Goal: Task Accomplishment & Management: Complete application form

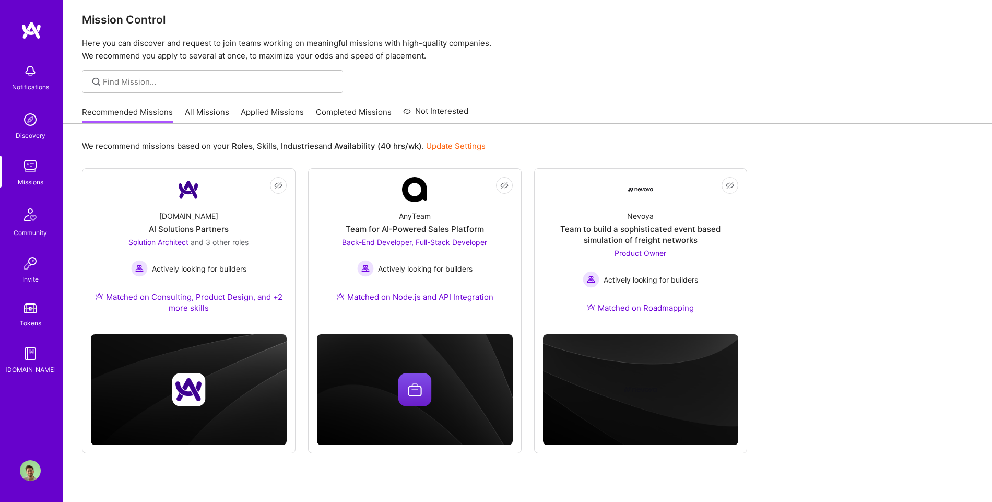
scroll to position [31, 0]
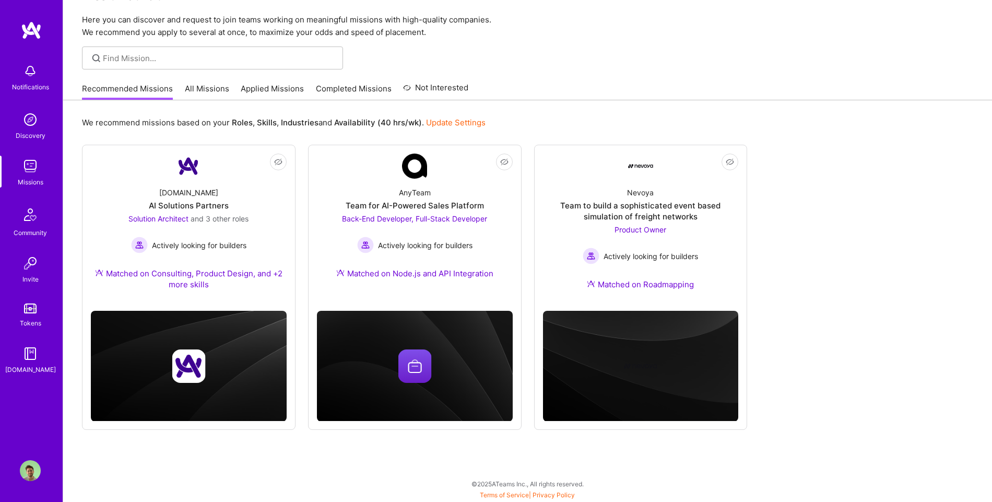
click at [269, 96] on link "Applied Missions" at bounding box center [272, 91] width 63 height 17
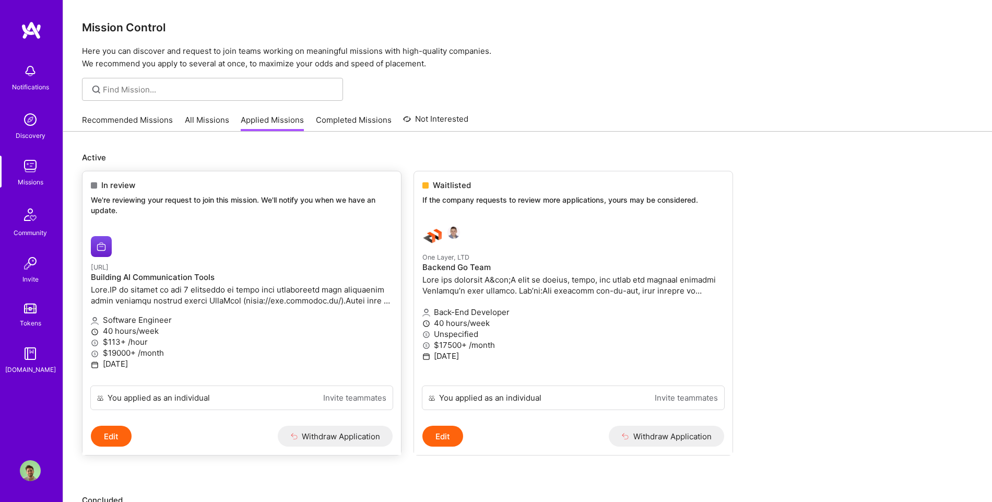
click at [241, 283] on div "[URL] Building AI Communication Tools" at bounding box center [242, 284] width 302 height 47
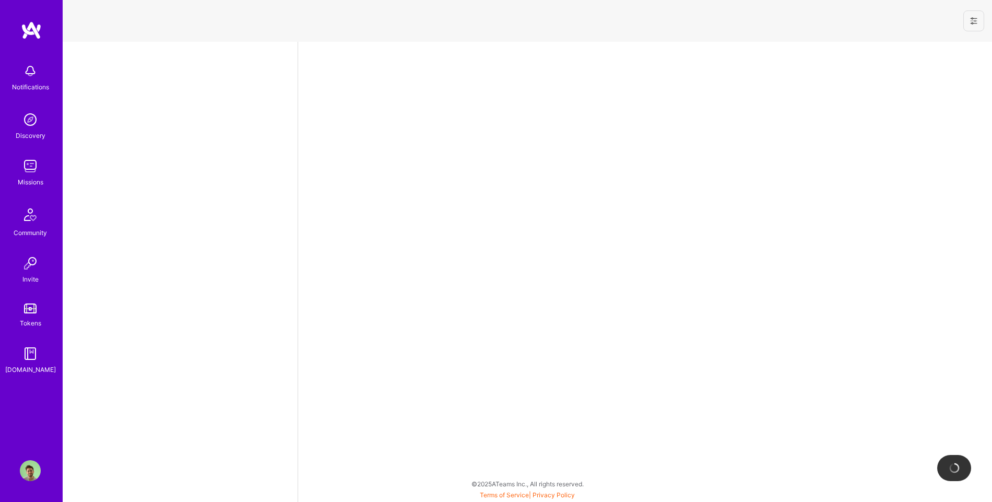
select select "US"
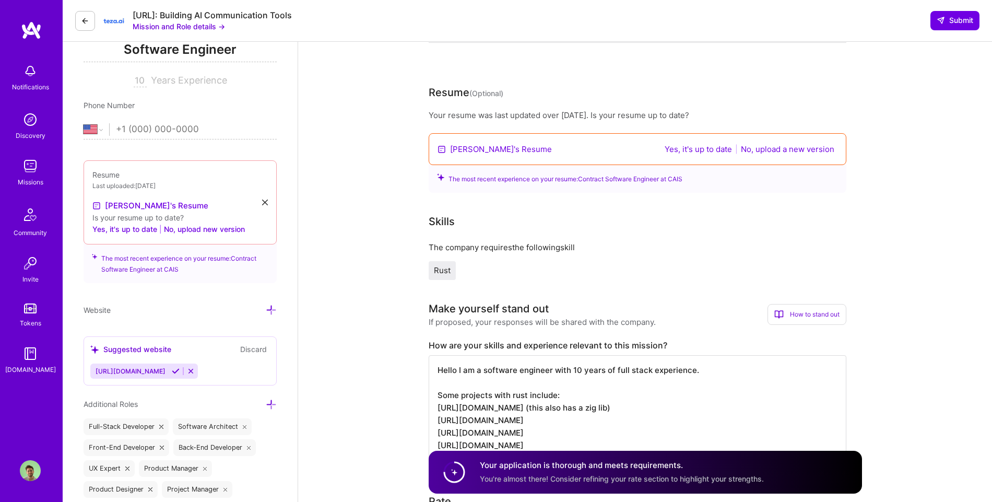
scroll to position [204, 0]
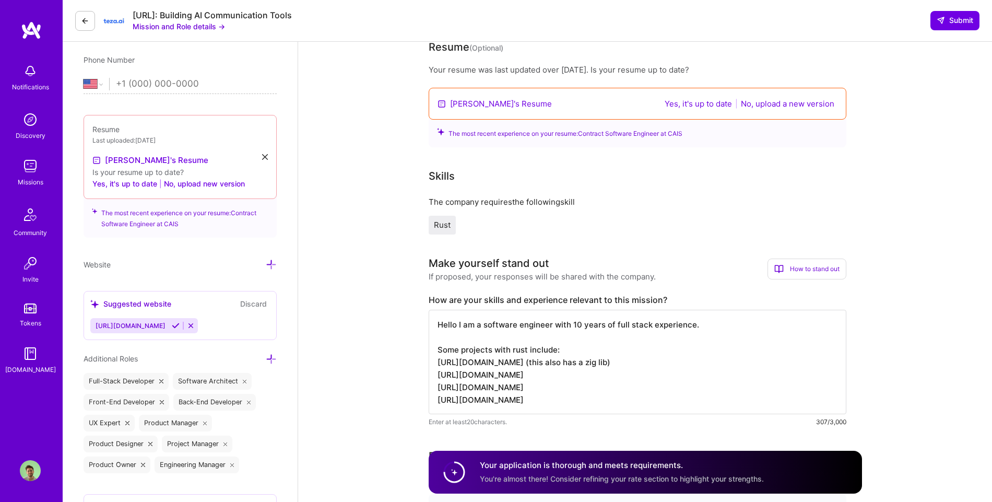
click at [462, 106] on link "[PERSON_NAME]'s Resume" at bounding box center [501, 103] width 102 height 11
click at [787, 102] on button "No, upload a new version" at bounding box center [788, 104] width 100 height 12
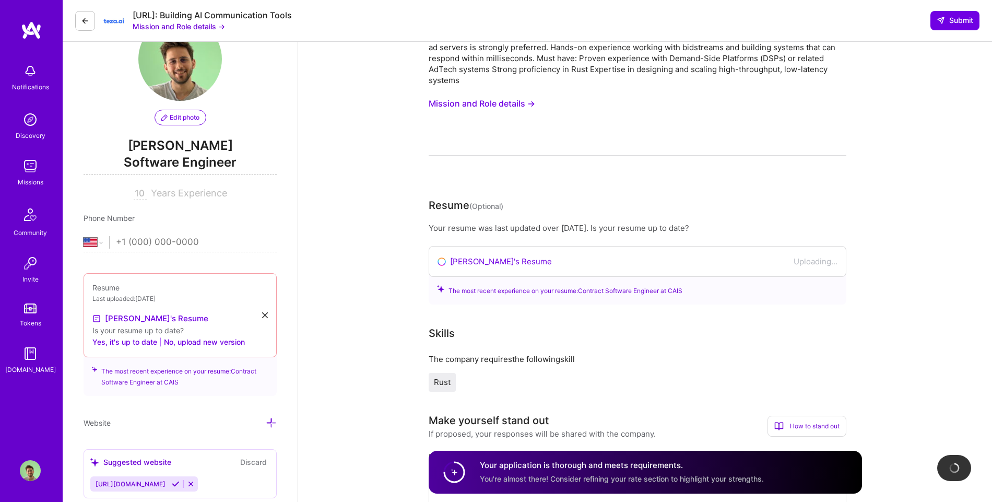
scroll to position [0, 0]
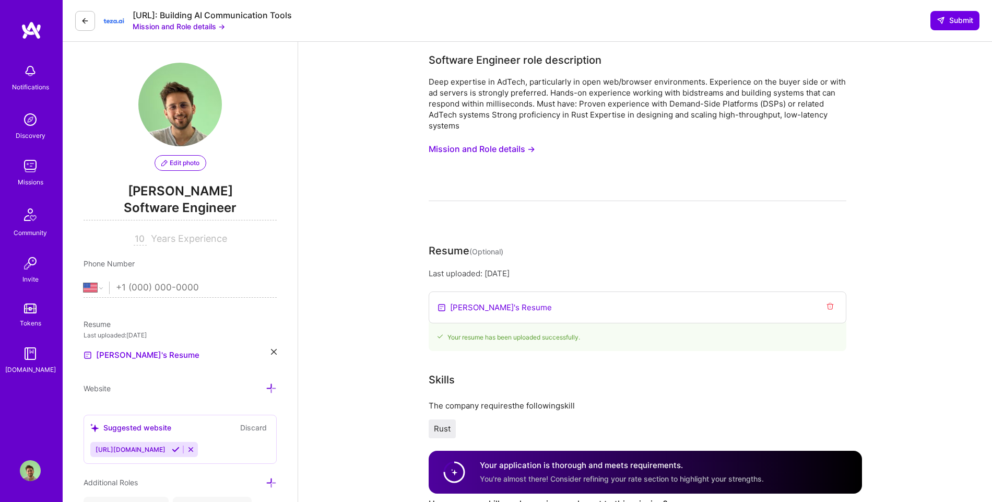
click at [501, 310] on link "[PERSON_NAME]'s Resume" at bounding box center [501, 307] width 102 height 11
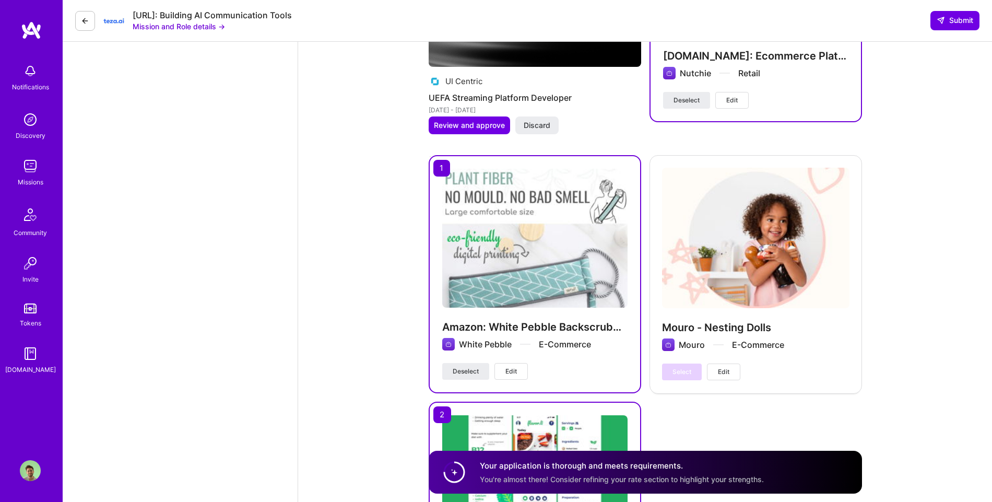
scroll to position [2245, 0]
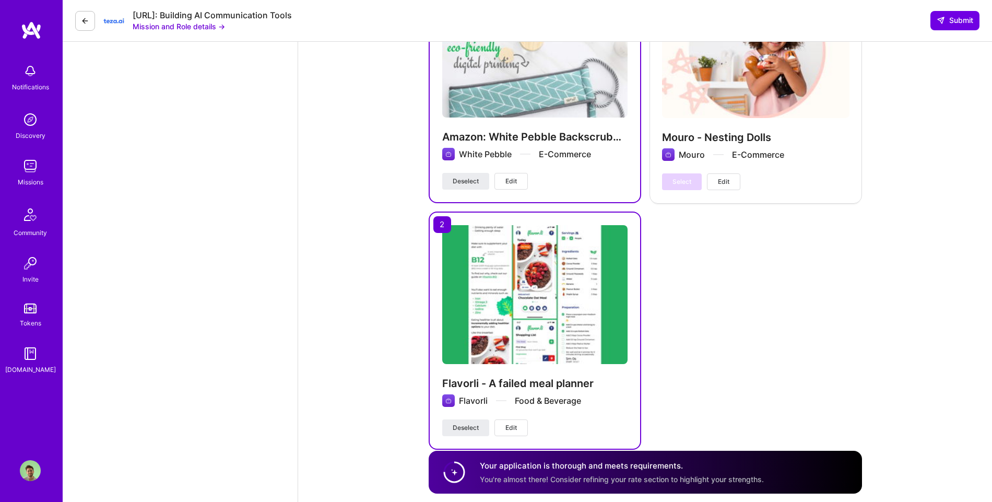
click at [511, 423] on span "Edit" at bounding box center [511, 427] width 11 height 9
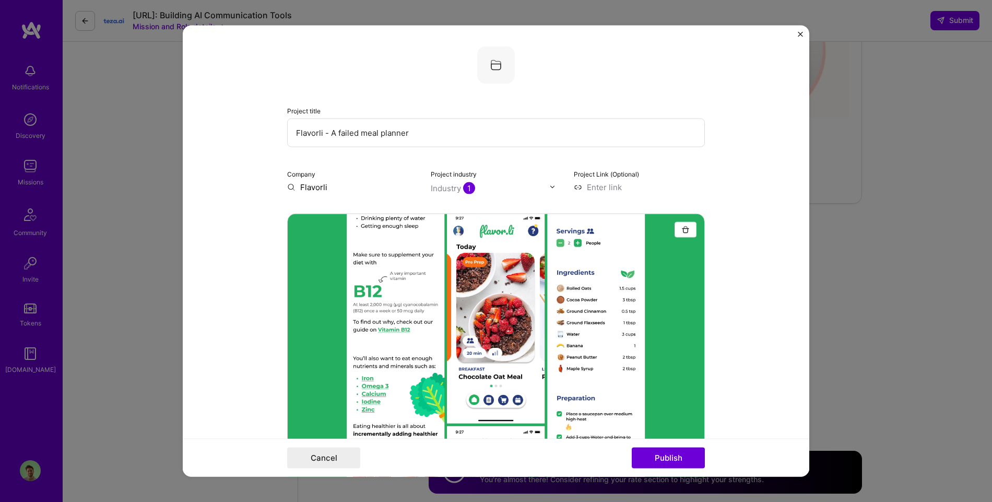
click at [348, 133] on input "Flavorli - A failed meal planner" at bounding box center [496, 132] width 418 height 29
drag, startPoint x: 363, startPoint y: 136, endPoint x: 353, endPoint y: 135, distance: 10.5
click at [362, 136] on input "Flavorli - A failed meal planner" at bounding box center [496, 132] width 418 height 29
drag, startPoint x: 329, startPoint y: 132, endPoint x: 489, endPoint y: 139, distance: 160.5
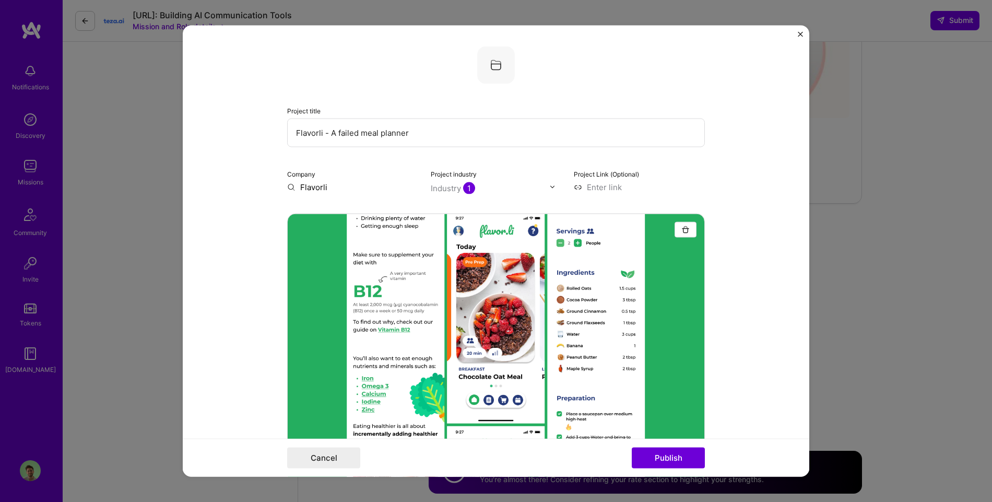
click at [489, 139] on input "Flavorli - A failed meal planner" at bounding box center [496, 132] width 418 height 29
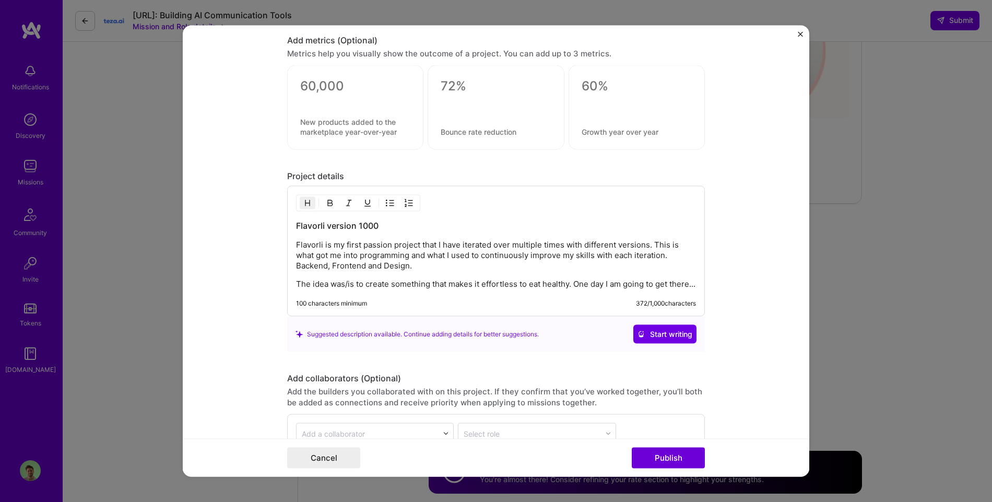
scroll to position [1024, 0]
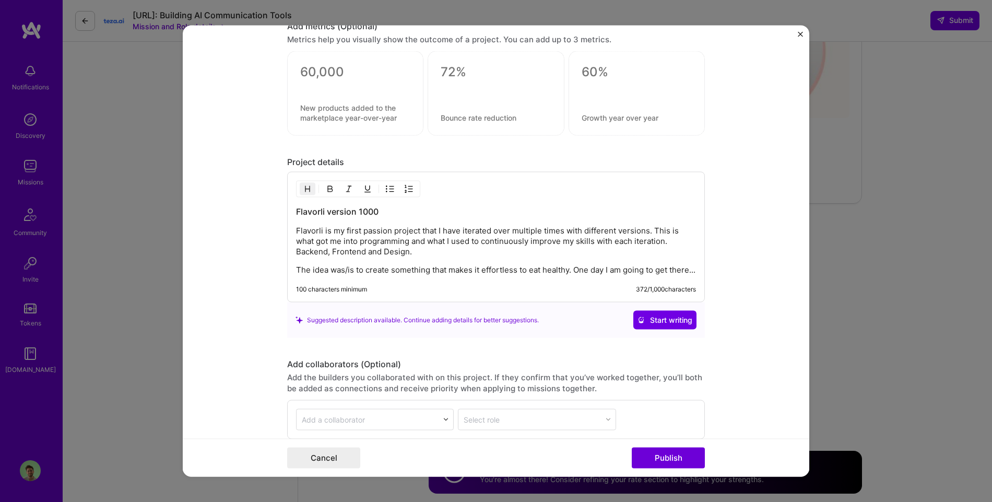
type input "Flavorli"
click at [366, 294] on div "Flavorli version 1000 Flavorli is my first passion project that I have iterated…" at bounding box center [496, 237] width 418 height 131
click at [365, 270] on p "The idea was/is to create something that makes it effortless to eat healthy. On…" at bounding box center [496, 270] width 400 height 10
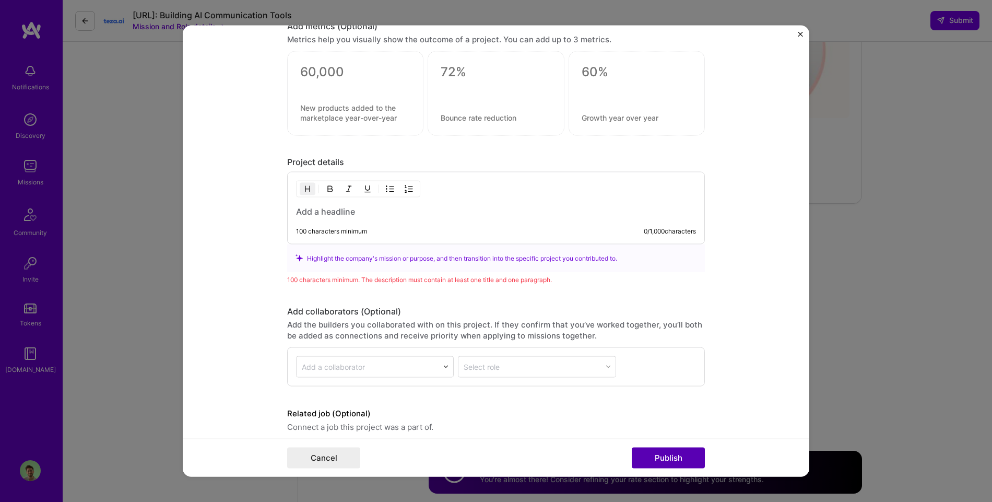
click at [674, 456] on button "Publish" at bounding box center [668, 458] width 73 height 21
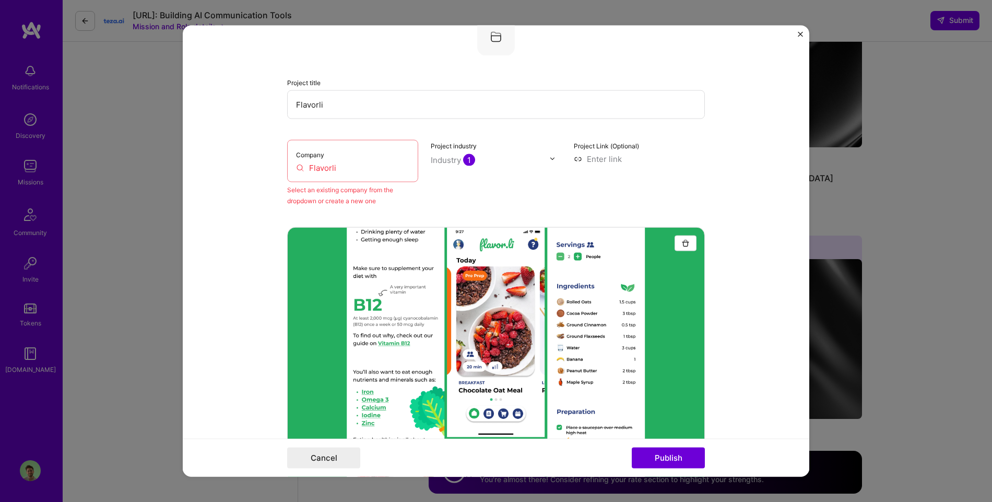
scroll to position [21, 0]
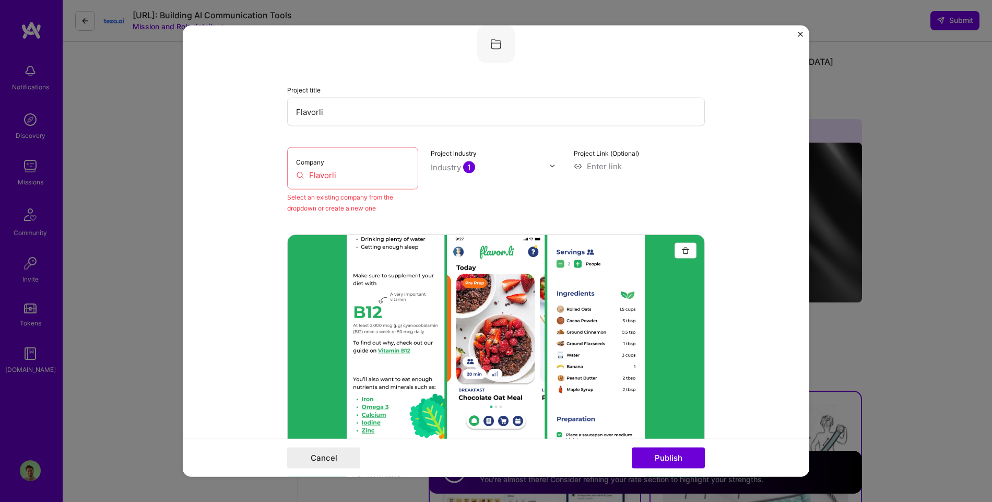
click at [357, 175] on input "Flavorli" at bounding box center [352, 174] width 113 height 11
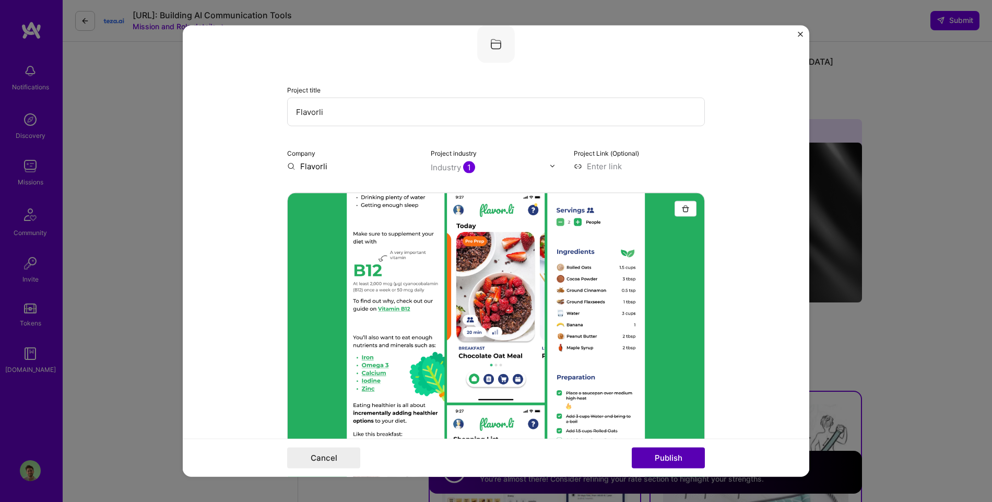
click at [670, 452] on button "Publish" at bounding box center [668, 458] width 73 height 21
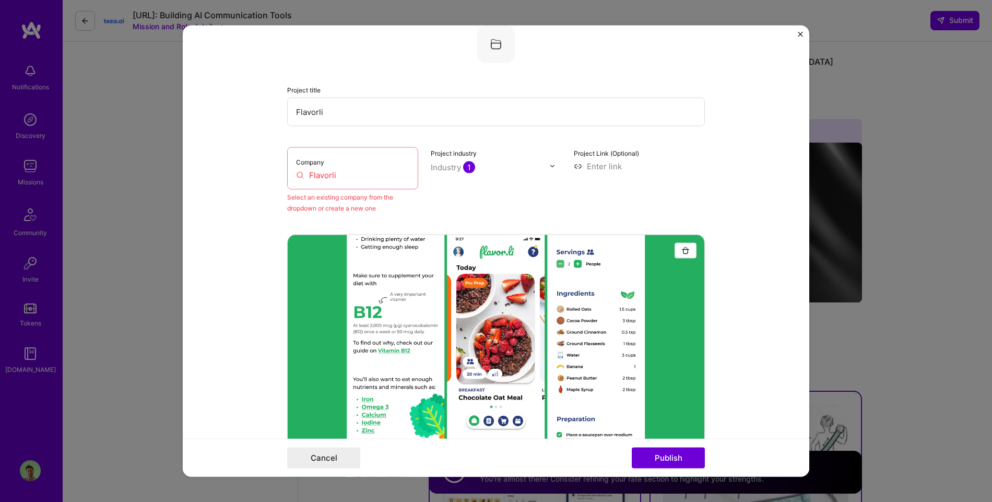
click at [354, 172] on input "Flavorli" at bounding box center [352, 174] width 113 height 11
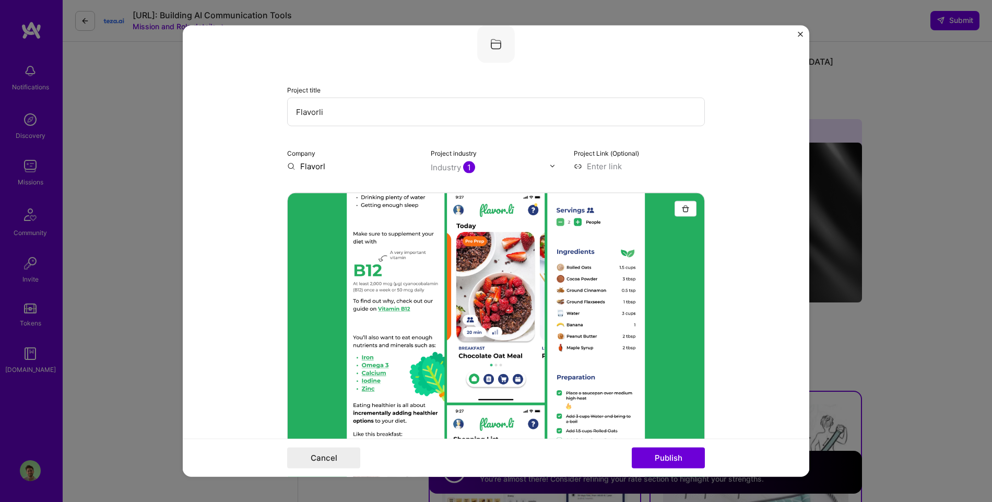
type input "Flavorli"
click at [374, 195] on div "Flavorli" at bounding box center [364, 190] width 36 height 18
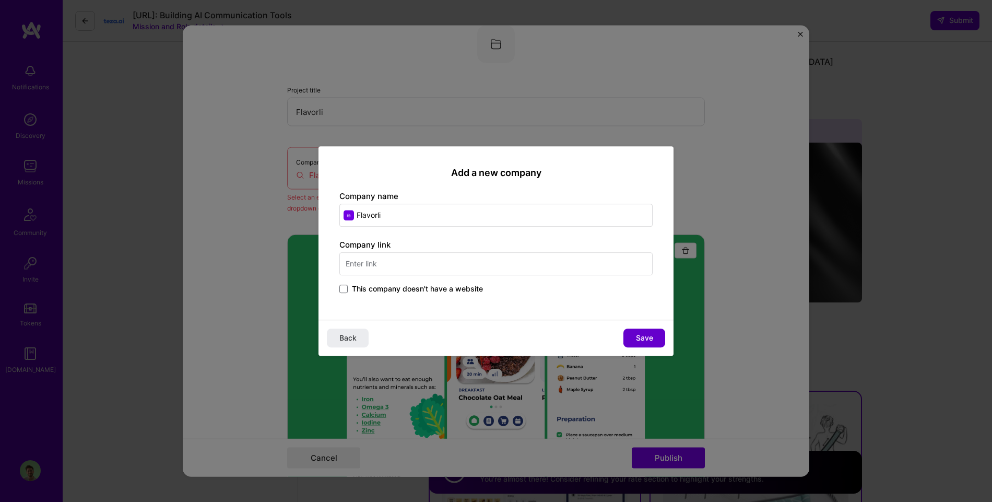
click at [654, 338] on button "Save" at bounding box center [645, 338] width 42 height 19
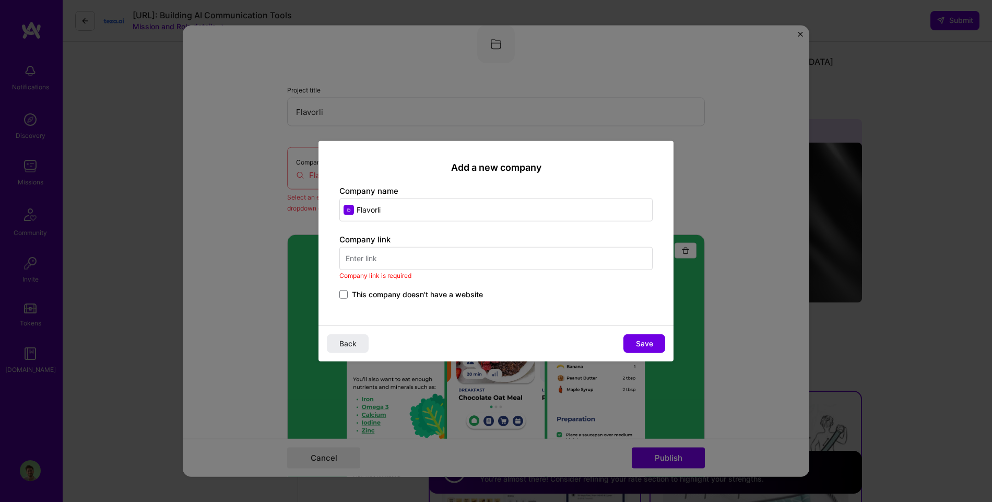
click at [405, 252] on input "text" at bounding box center [495, 258] width 313 height 23
click at [347, 294] on span at bounding box center [343, 294] width 8 height 8
click at [0, 0] on input "This company doesn't have a website" at bounding box center [0, 0] width 0 height 0
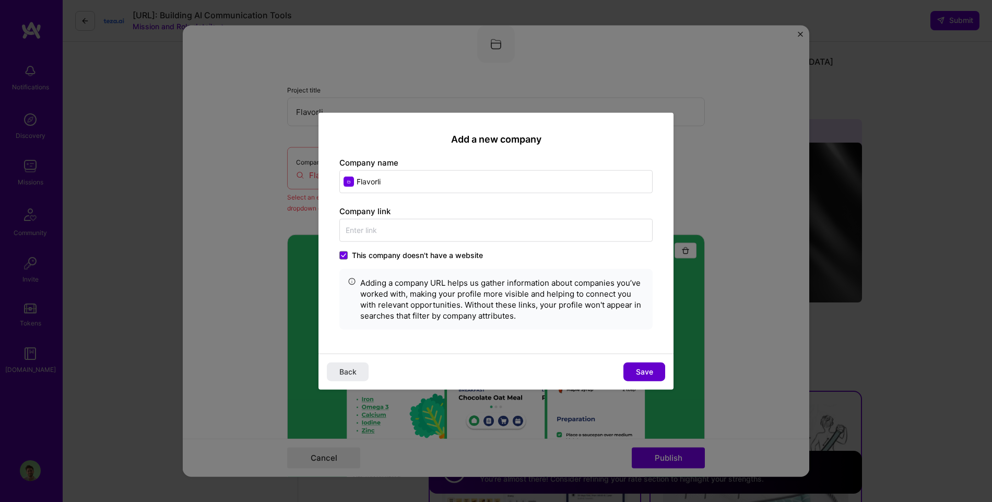
click at [644, 367] on span "Save" at bounding box center [644, 372] width 17 height 10
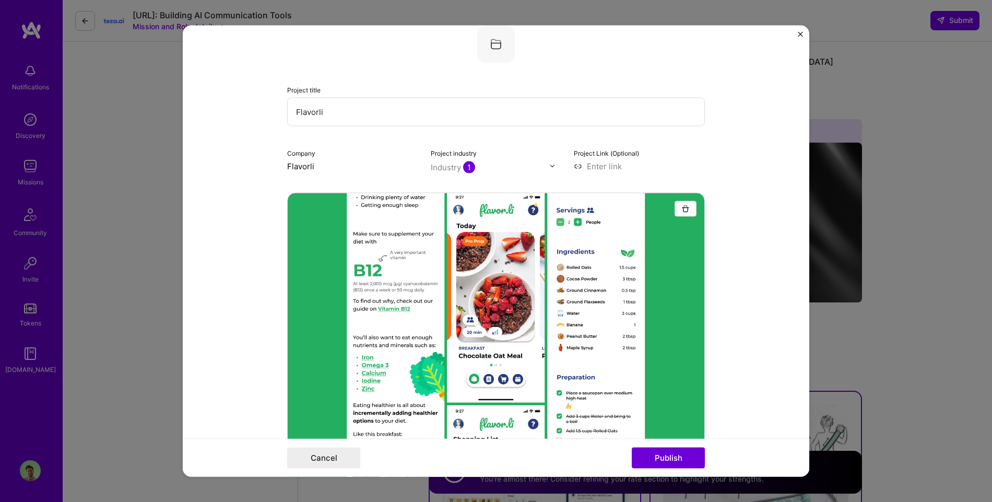
click at [674, 444] on div "Cancel Publish" at bounding box center [496, 458] width 627 height 38
click at [669, 462] on button "Publish" at bounding box center [668, 458] width 73 height 21
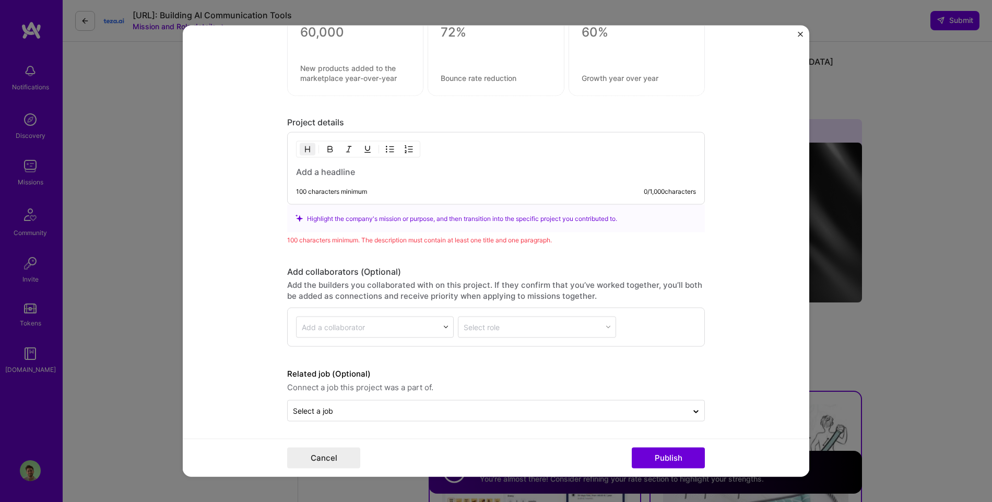
scroll to position [1063, 0]
click at [349, 174] on h3 at bounding box center [496, 172] width 400 height 11
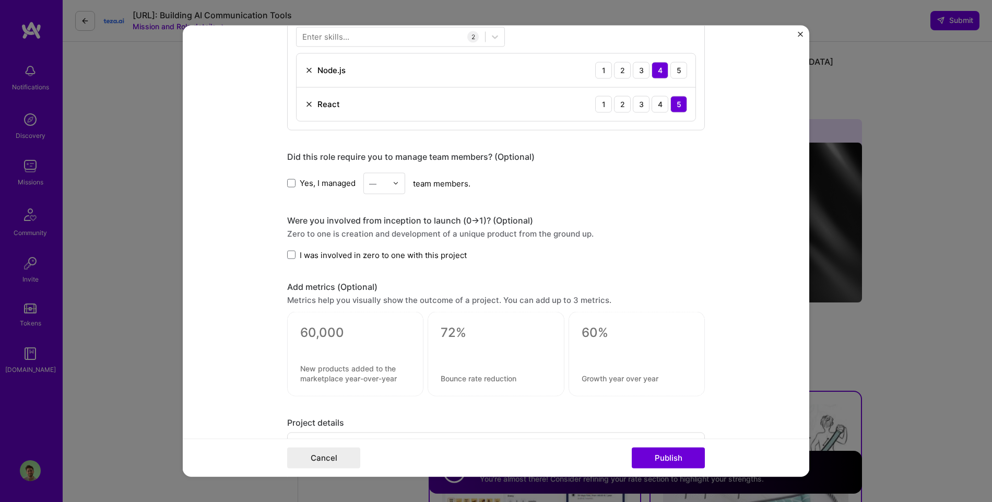
scroll to position [836, 0]
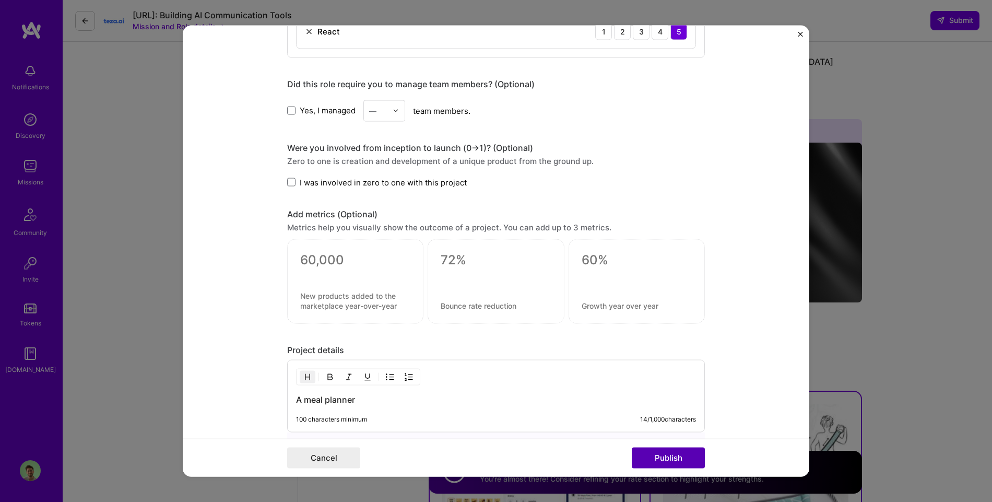
drag, startPoint x: 669, startPoint y: 442, endPoint x: 671, endPoint y: 451, distance: 9.0
click at [670, 443] on div "Cancel Publish" at bounding box center [496, 458] width 627 height 38
click at [671, 451] on button "Publish" at bounding box center [668, 458] width 73 height 21
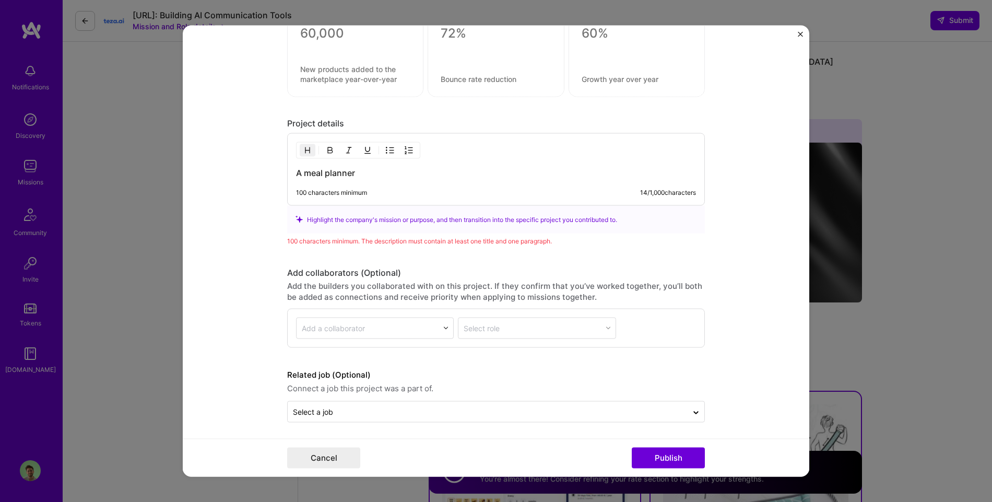
scroll to position [1065, 0]
click at [369, 188] on div "100 characters minimum 14 / 1,000 characters" at bounding box center [496, 190] width 400 height 8
click at [354, 174] on h3 "A meal planner" at bounding box center [496, 170] width 400 height 11
drag, startPoint x: 344, startPoint y: 171, endPoint x: 284, endPoint y: 166, distance: 60.9
click at [284, 166] on form "Project title Flavorli Company Flavorli Project industry Industry 1 Project Lin…" at bounding box center [496, 251] width 627 height 452
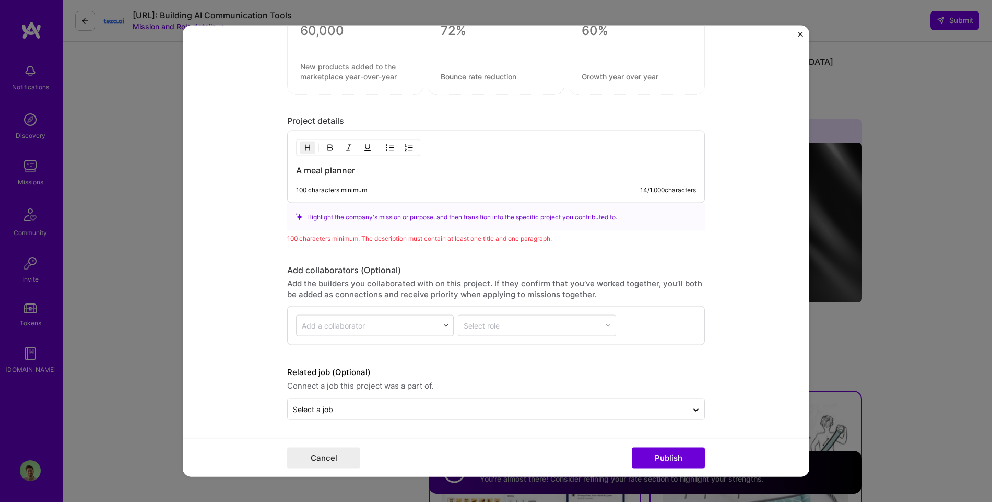
click at [334, 186] on div "100 characters minimum" at bounding box center [331, 190] width 71 height 8
click at [335, 182] on div "A meal planner 100 characters minimum 14 / 1,000 characters" at bounding box center [496, 167] width 418 height 73
drag, startPoint x: 331, startPoint y: 188, endPoint x: 317, endPoint y: 191, distance: 15.0
click at [330, 189] on div "100 characters minimum" at bounding box center [331, 190] width 71 height 8
click at [316, 191] on div "100 characters minimum" at bounding box center [331, 190] width 71 height 8
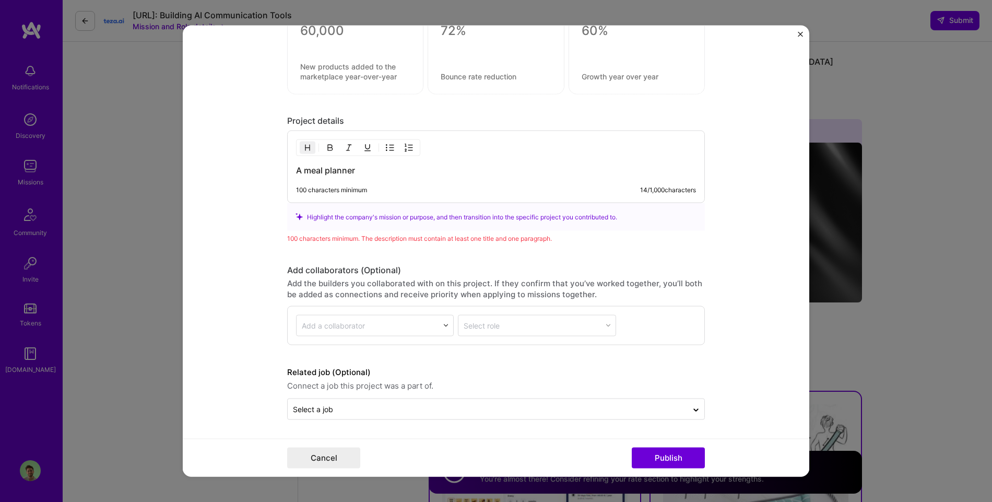
click at [373, 170] on h3 "A meal planner" at bounding box center [496, 170] width 400 height 11
click at [320, 464] on button "Cancel" at bounding box center [323, 458] width 73 height 21
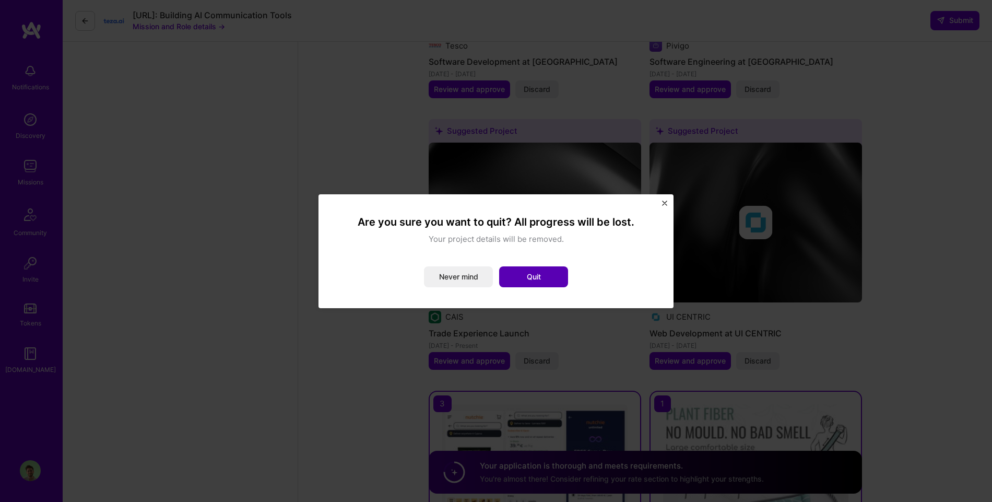
click at [549, 271] on button "Quit" at bounding box center [533, 276] width 69 height 21
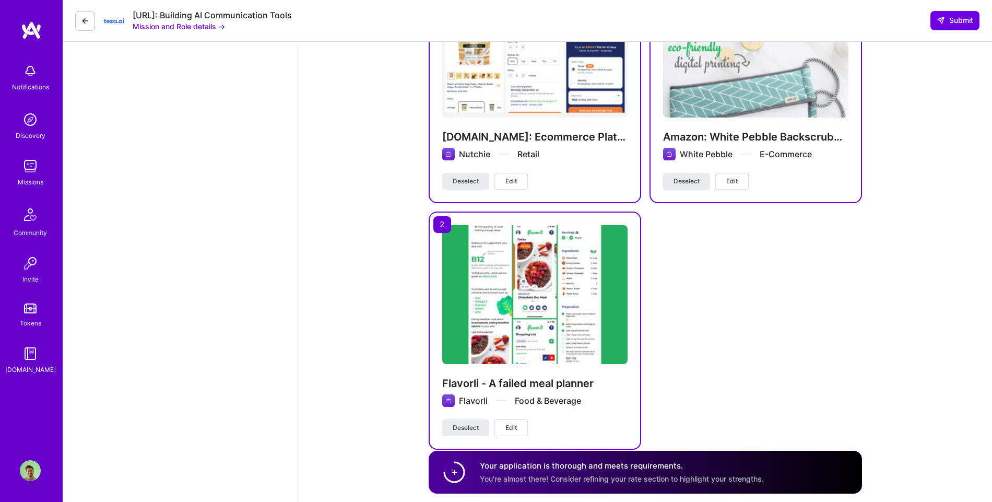
click at [519, 419] on button "Edit" at bounding box center [511, 427] width 33 height 17
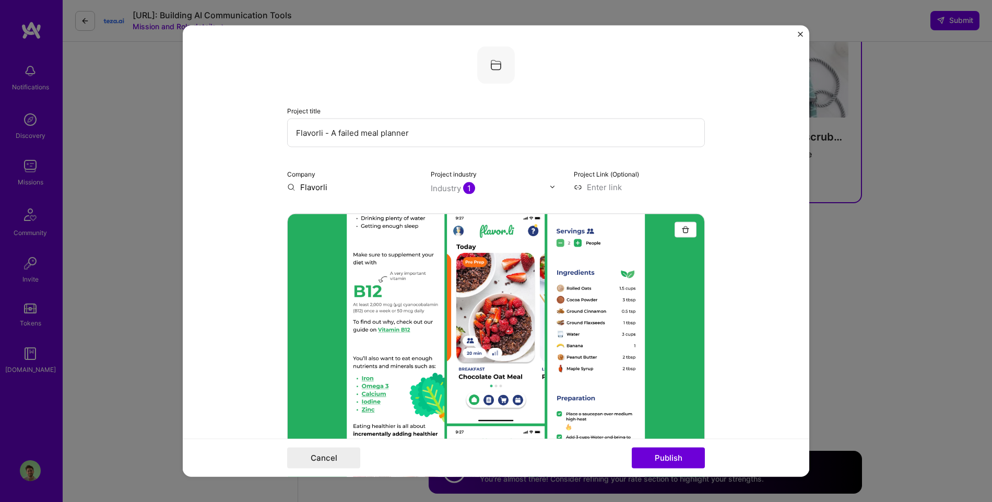
drag, startPoint x: 330, startPoint y: 134, endPoint x: 521, endPoint y: 138, distance: 191.2
click at [520, 139] on input "Flavorli - A failed meal planner" at bounding box center [496, 132] width 418 height 29
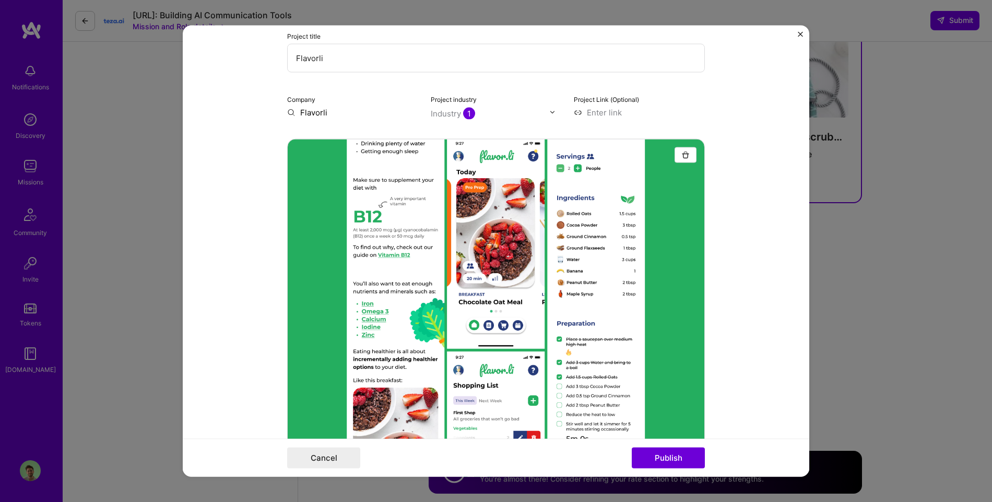
scroll to position [0, 0]
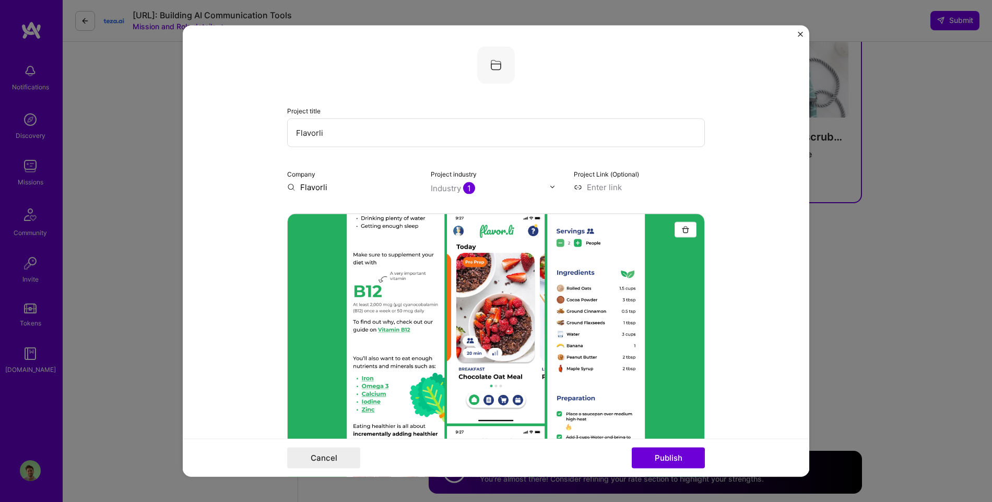
type input "Flavorli"
click at [343, 189] on input "Flavorli" at bounding box center [352, 186] width 131 height 11
type input "Flavorli"
click at [373, 216] on div "Flavorli" at bounding box center [364, 211] width 36 height 18
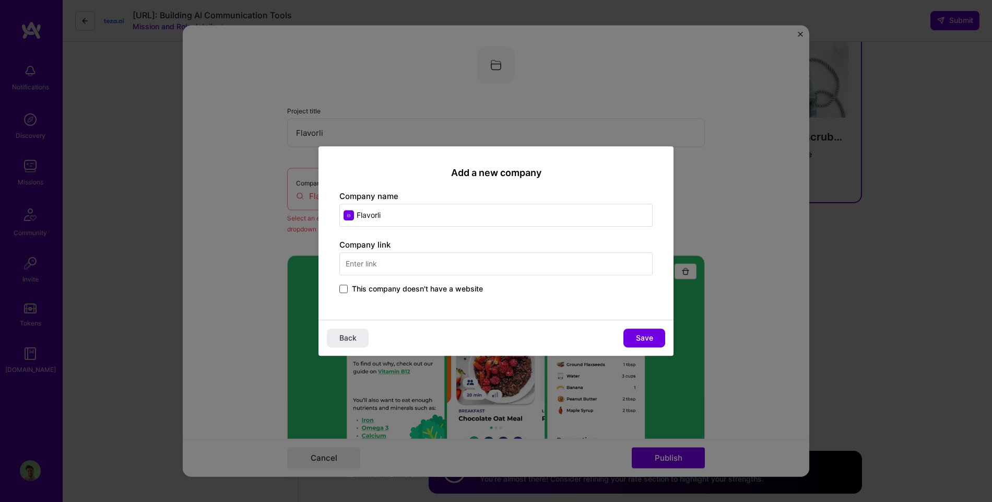
click at [344, 292] on label "This company doesn't have a website" at bounding box center [411, 289] width 144 height 10
click at [0, 0] on input "This company doesn't have a website" at bounding box center [0, 0] width 0 height 0
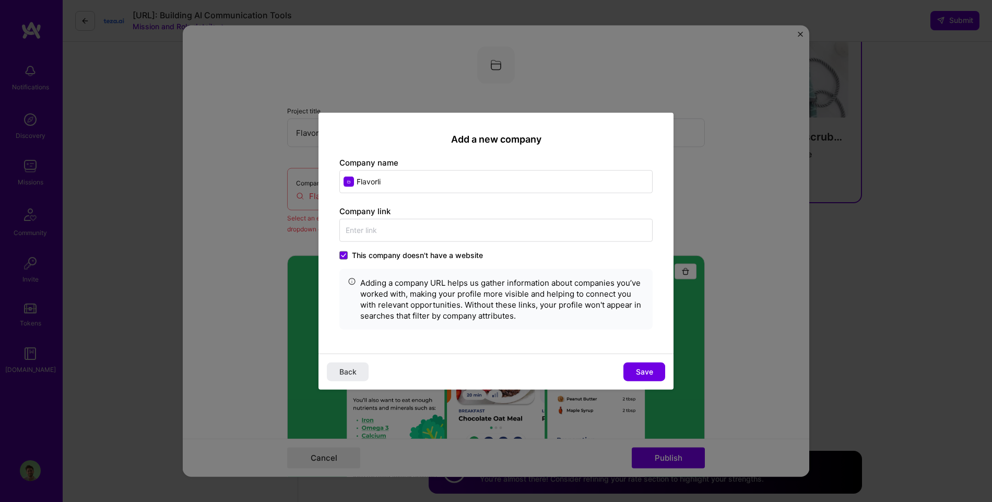
click at [655, 369] on button "Save" at bounding box center [645, 371] width 42 height 19
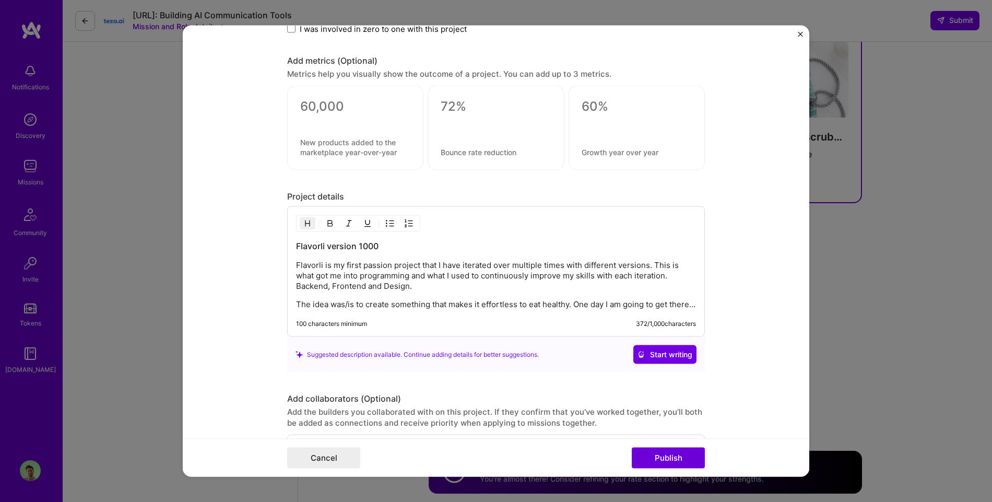
scroll to position [995, 0]
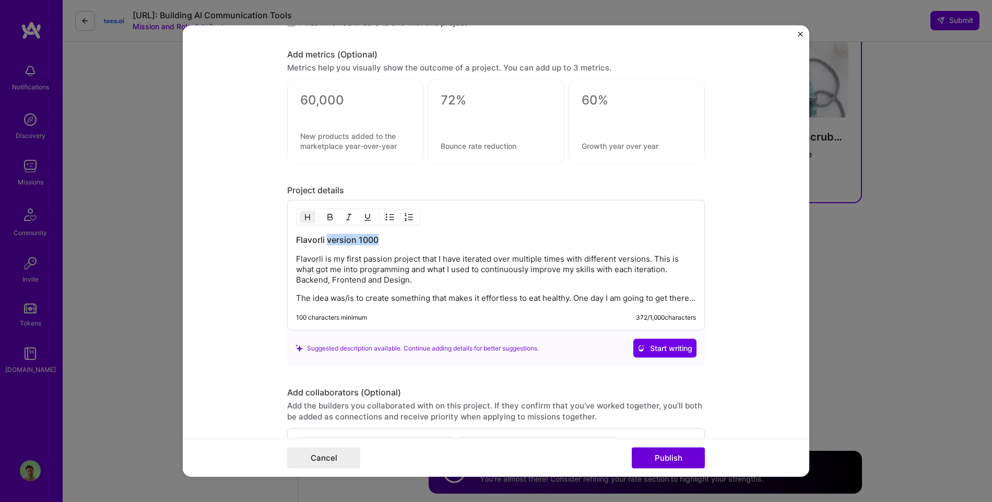
drag, startPoint x: 329, startPoint y: 240, endPoint x: 435, endPoint y: 241, distance: 106.6
click at [435, 241] on h3 "Flavorli version 1000" at bounding box center [496, 239] width 400 height 11
click at [348, 258] on p "Flavorli is my first passion project that I have iterated over multiple times w…" at bounding box center [496, 269] width 400 height 31
drag, startPoint x: 390, startPoint y: 261, endPoint x: 333, endPoint y: 262, distance: 56.9
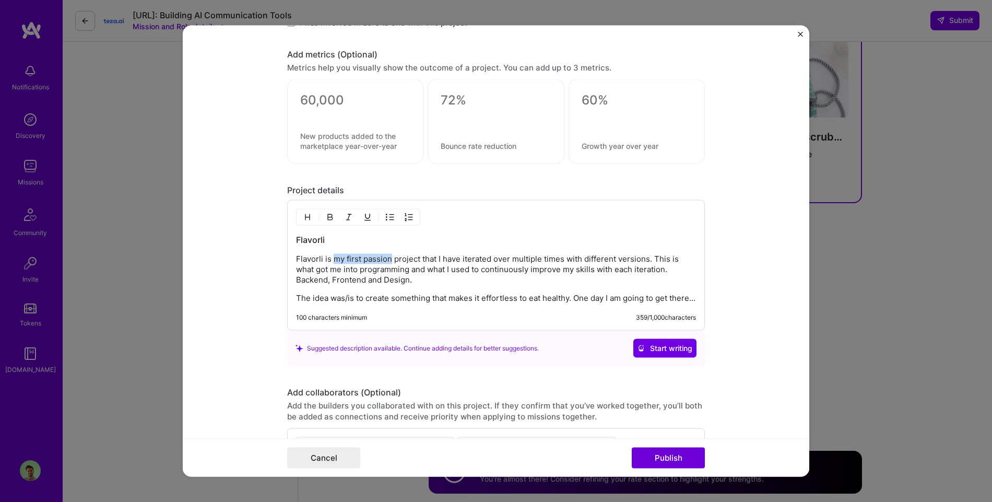
click at [333, 262] on p "Flavorli is my first passion project that I have iterated over multiple times w…" at bounding box center [496, 269] width 400 height 31
drag, startPoint x: 382, startPoint y: 256, endPoint x: 590, endPoint y: 256, distance: 207.9
click at [597, 250] on div "Flavorli Flavorli is a project that I have iterated over multiple times with di…" at bounding box center [496, 268] width 400 height 69
click at [590, 256] on p "Flavorli is a project that I have iterated over multiple times with different v…" at bounding box center [496, 269] width 400 height 31
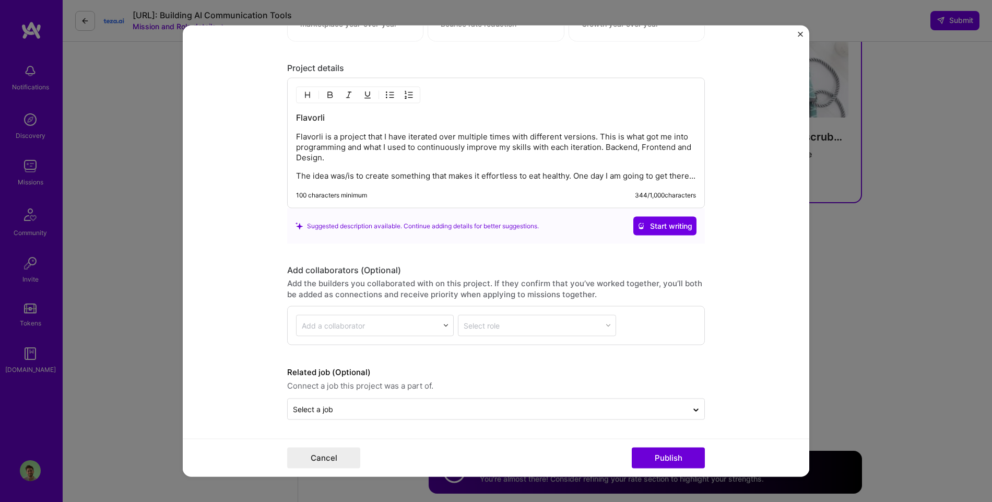
scroll to position [1128, 0]
click at [332, 174] on p "The idea was/is to create something that makes it effortless to eat healthy. On…" at bounding box center [496, 176] width 400 height 10
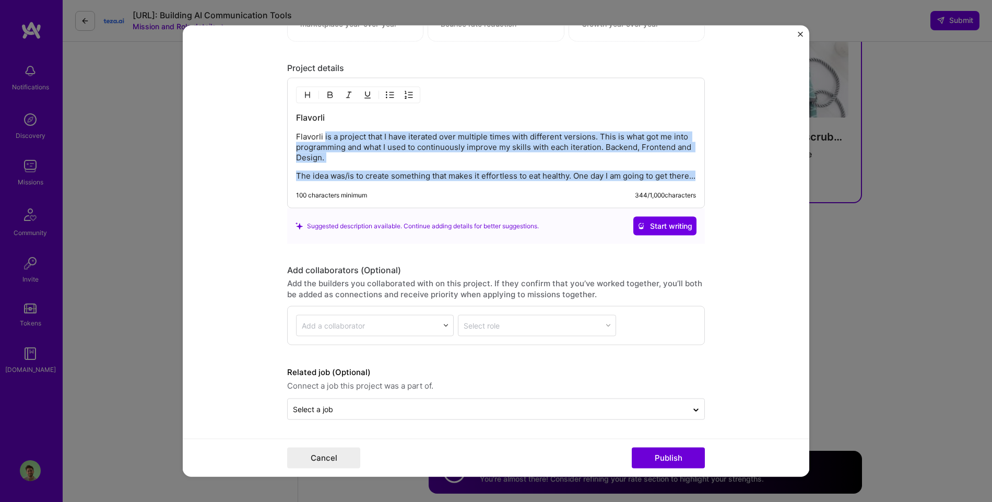
drag, startPoint x: 337, startPoint y: 174, endPoint x: 324, endPoint y: 123, distance: 53.3
click at [324, 123] on div "Flavorli Flavorli is a project that I have iterated over multiple times with di…" at bounding box center [496, 146] width 400 height 69
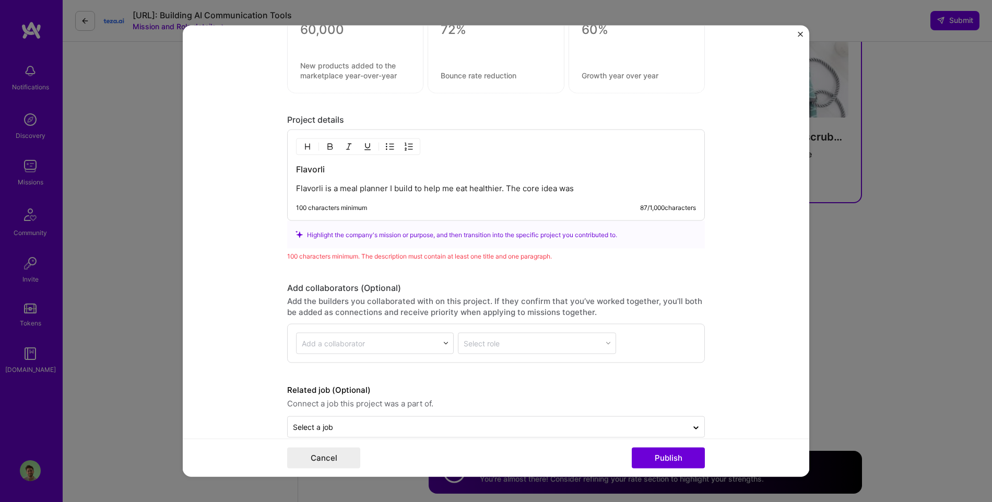
scroll to position [1084, 0]
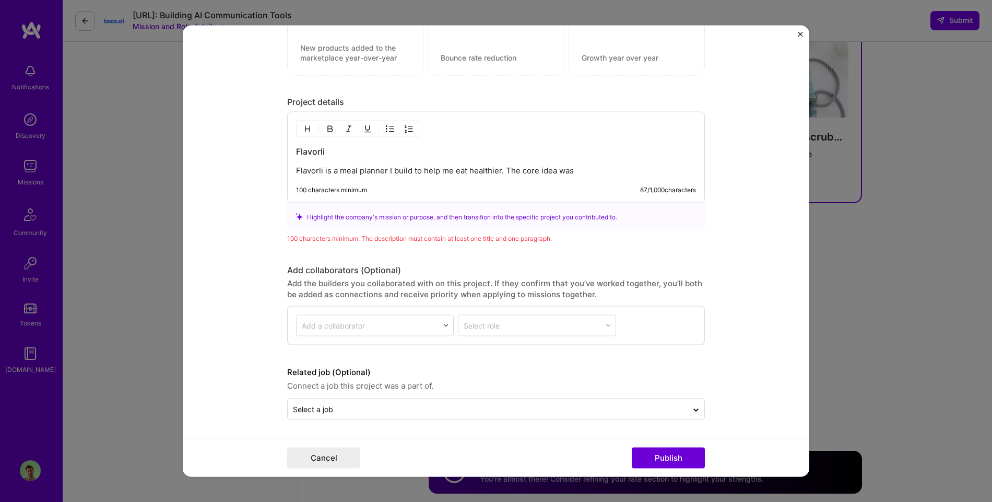
drag, startPoint x: 523, startPoint y: 172, endPoint x: 699, endPoint y: 182, distance: 176.8
click at [699, 182] on div "Flavorli Flavorli is a meal planner I build to help me eat healthier. The core …" at bounding box center [496, 157] width 418 height 91
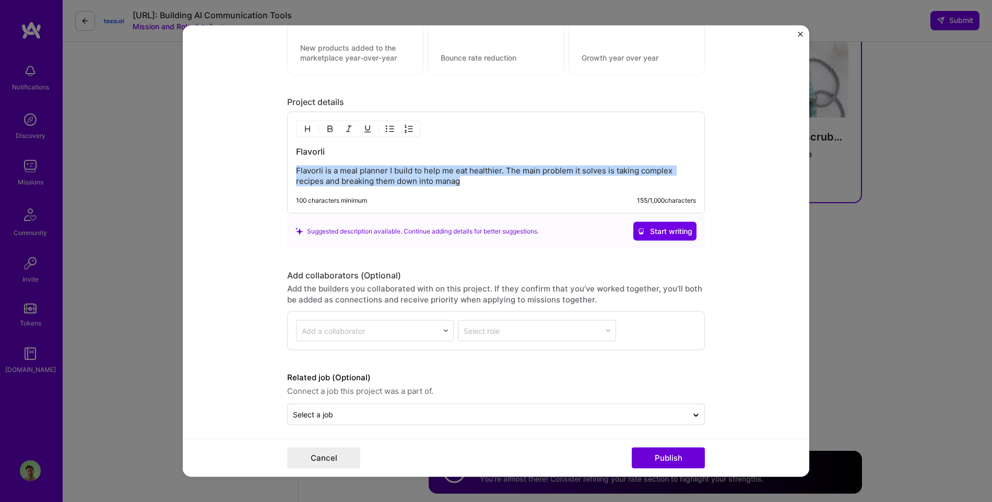
drag, startPoint x: 490, startPoint y: 184, endPoint x: 274, endPoint y: 163, distance: 217.2
click at [274, 163] on form "Project title Flavorli Company Flavorli Project industry Industry 1 Project Lin…" at bounding box center [496, 251] width 627 height 452
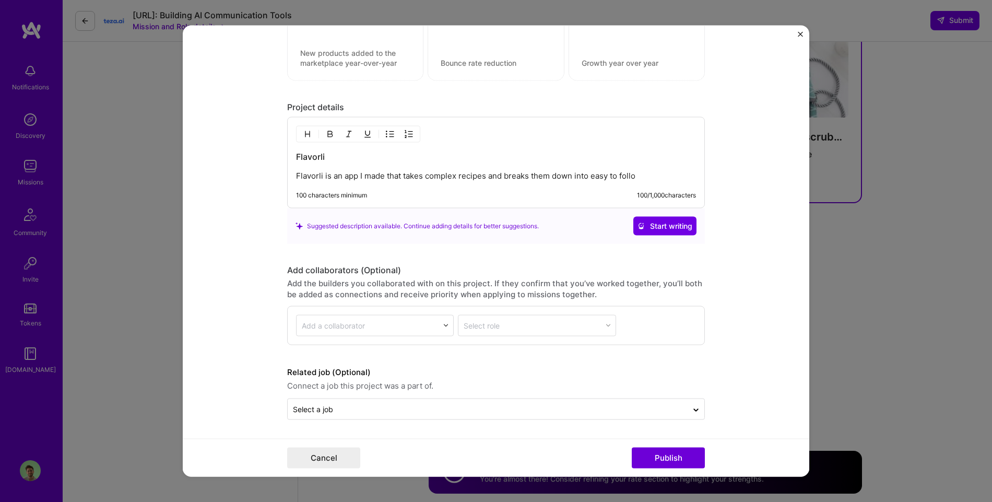
scroll to position [1079, 0]
drag, startPoint x: 675, startPoint y: 231, endPoint x: 682, endPoint y: 426, distance: 194.4
click at [683, 424] on form "Project title Flavorli Company Flavorli Project industry Industry 1 Project Lin…" at bounding box center [496, 251] width 627 height 452
click at [665, 453] on button "Publish" at bounding box center [668, 458] width 73 height 21
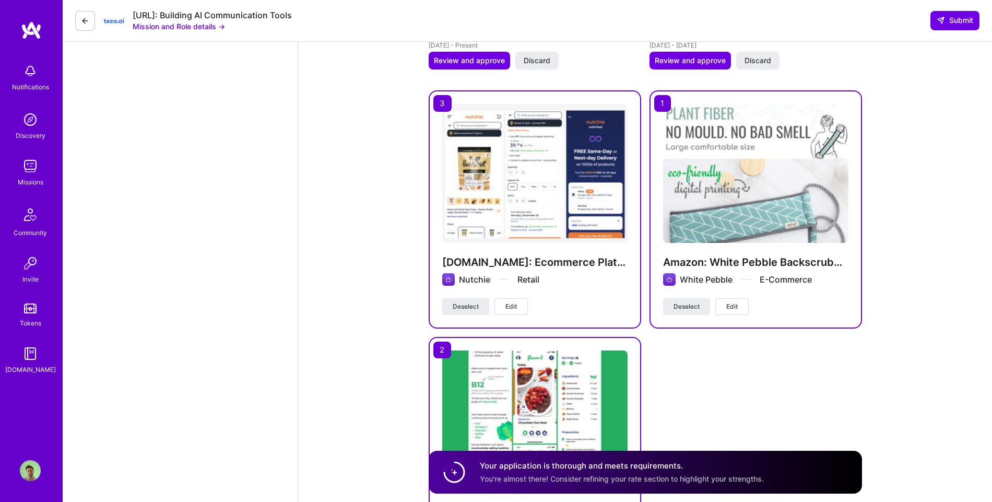
scroll to position [2234, 0]
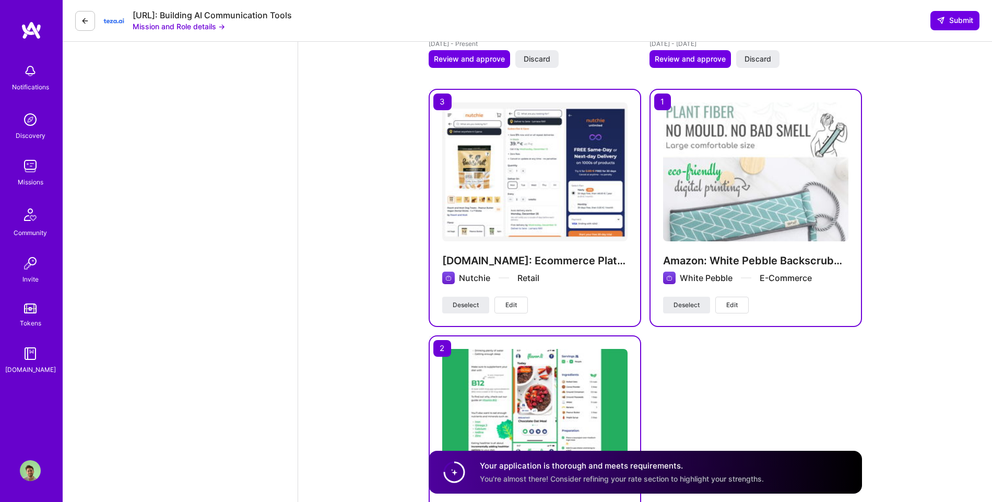
click at [729, 300] on span "Edit" at bounding box center [731, 304] width 11 height 9
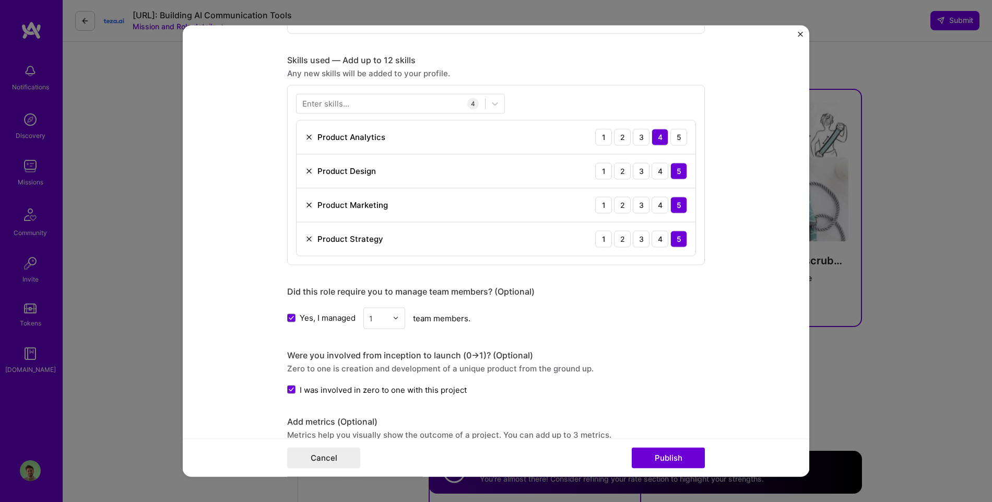
scroll to position [1036, 0]
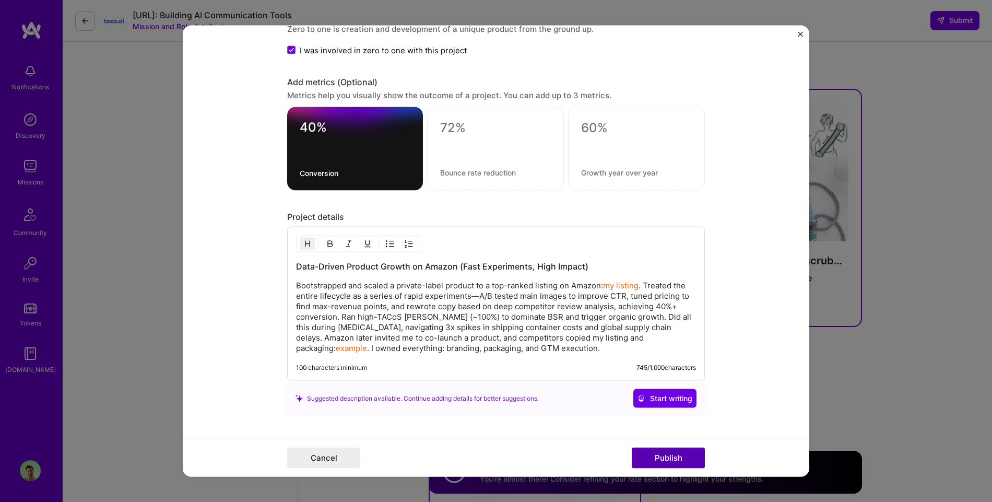
click at [674, 453] on button "Publish" at bounding box center [668, 458] width 73 height 21
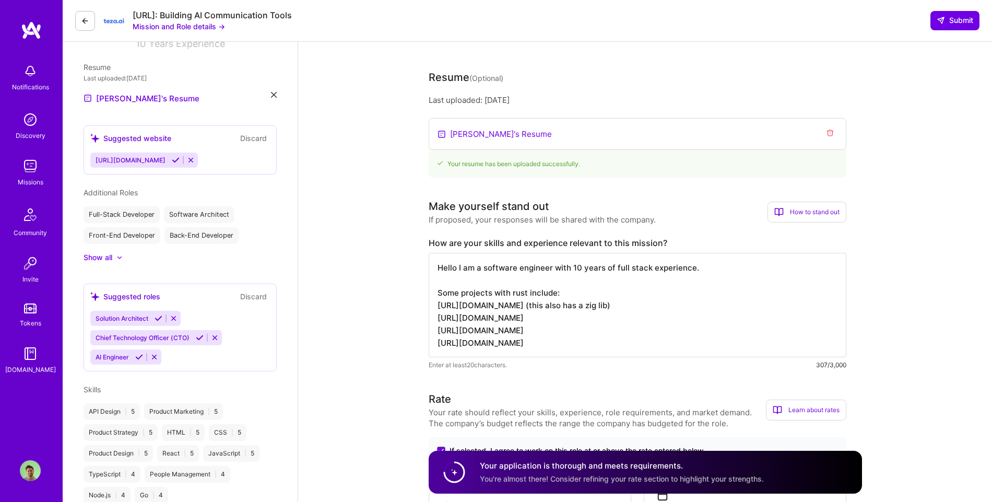
scroll to position [0, 0]
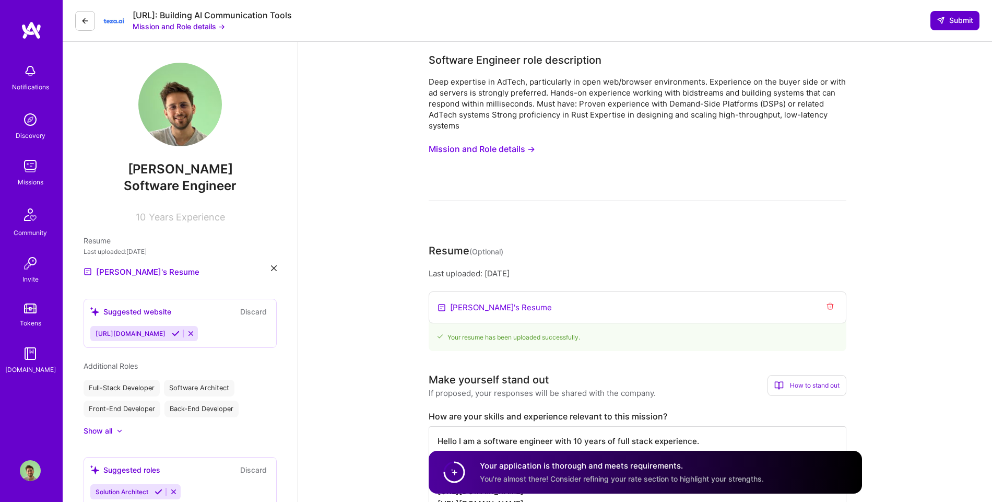
click at [952, 20] on span "Submit" at bounding box center [955, 20] width 37 height 10
